Goal: Information Seeking & Learning: Compare options

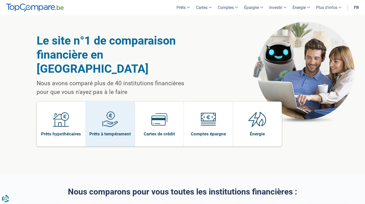
click at [102, 111] on img at bounding box center [110, 119] width 16 height 16
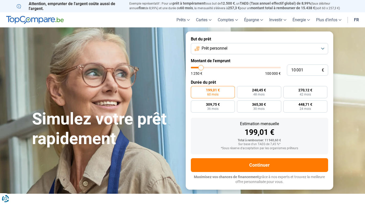
click at [237, 46] on button "Prêt personnel" at bounding box center [259, 48] width 137 height 11
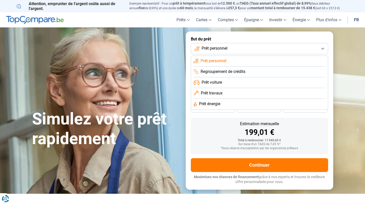
click at [234, 80] on li "Prêt voiture" at bounding box center [259, 82] width 132 height 11
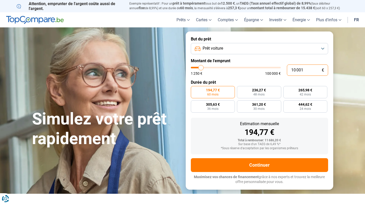
drag, startPoint x: 309, startPoint y: 70, endPoint x: 285, endPoint y: 70, distance: 24.8
click at [285, 70] on div "10 001 € 1 250 € 100 000 €" at bounding box center [259, 69] width 137 height 11
type input "1"
type input "1250"
type input "19"
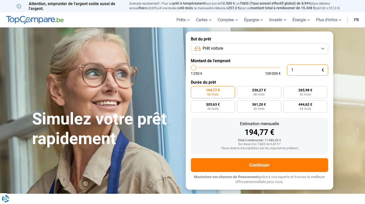
type input "1250"
type input "199"
type input "1250"
type input "1 999"
type input "2000"
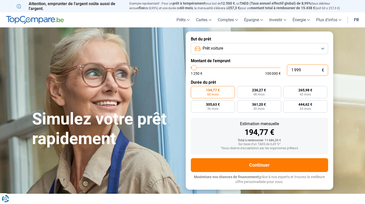
type input "19 999"
type input "20000"
click at [259, 82] on label "Durée du prêt" at bounding box center [259, 82] width 137 height 5
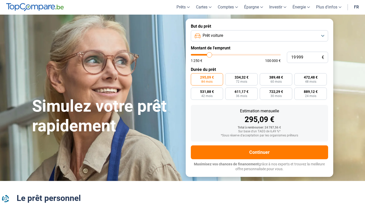
scroll to position [15, 0]
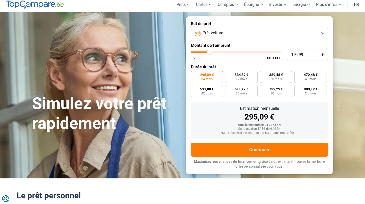
click at [266, 74] on label "389,48 € 60 mois" at bounding box center [275, 77] width 33 height 12
click at [263, 74] on input "389,48 € 60 mois" at bounding box center [260, 72] width 3 height 3
radio input "true"
